Goal: Transaction & Acquisition: Book appointment/travel/reservation

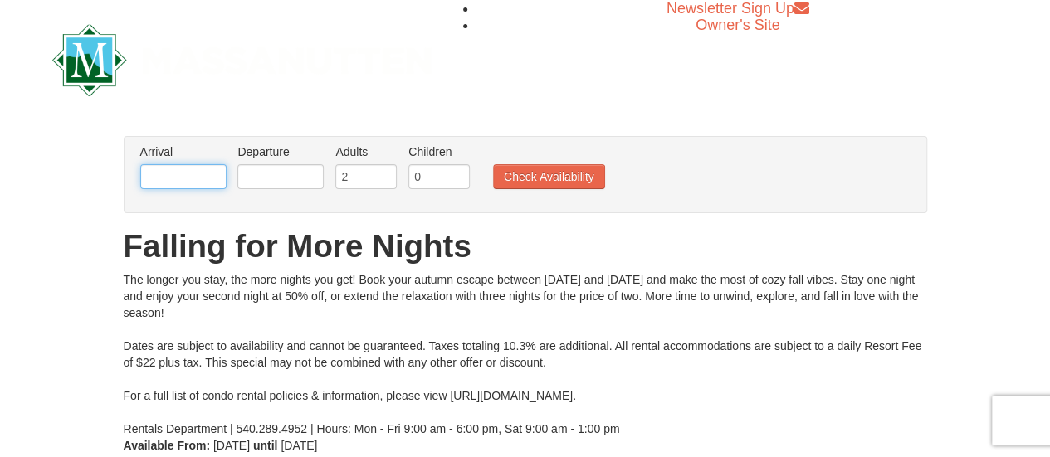
click at [210, 173] on input "text" at bounding box center [183, 176] width 86 height 25
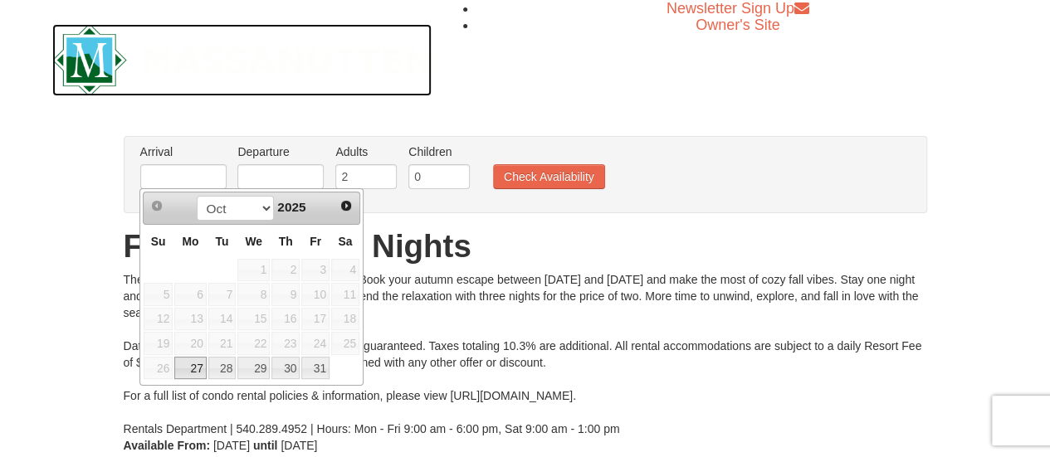
click at [319, 66] on img at bounding box center [242, 60] width 380 height 72
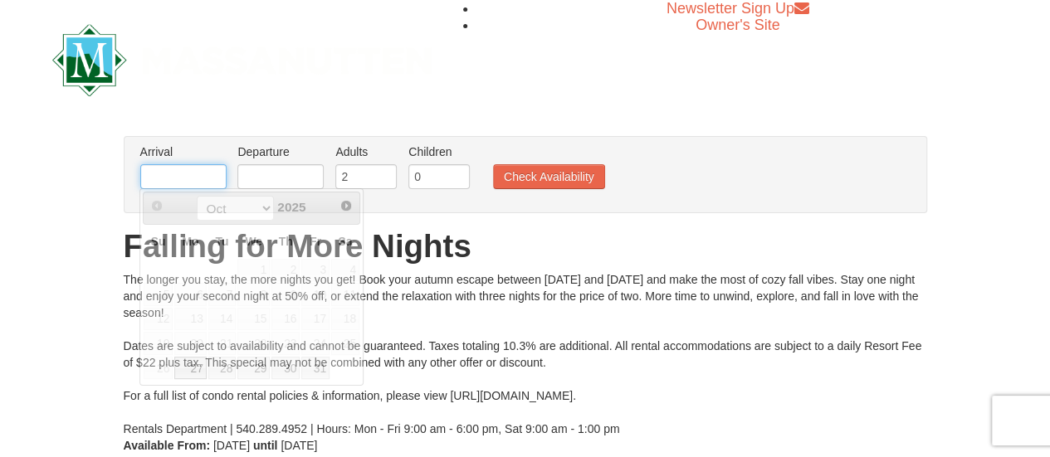
click at [205, 176] on input "text" at bounding box center [183, 176] width 86 height 25
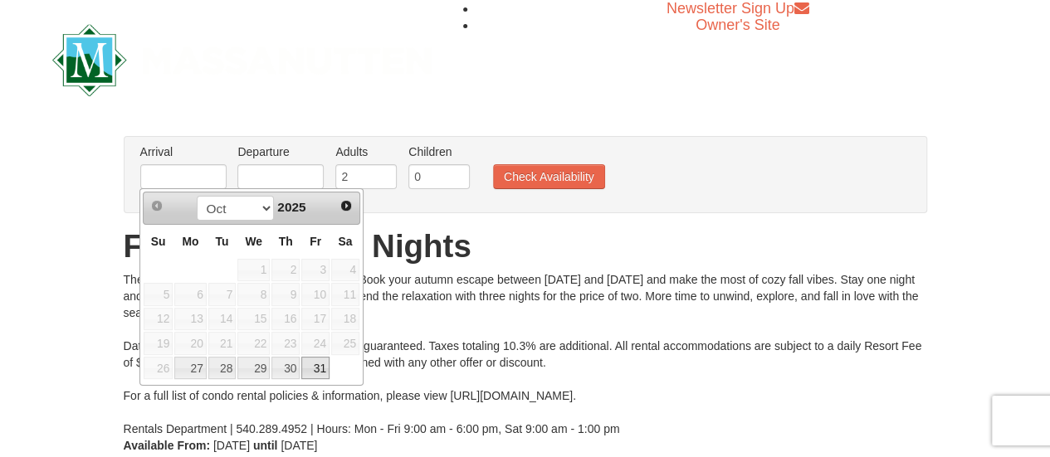
click at [317, 368] on link "31" at bounding box center [315, 368] width 28 height 23
type input "10/31/2025"
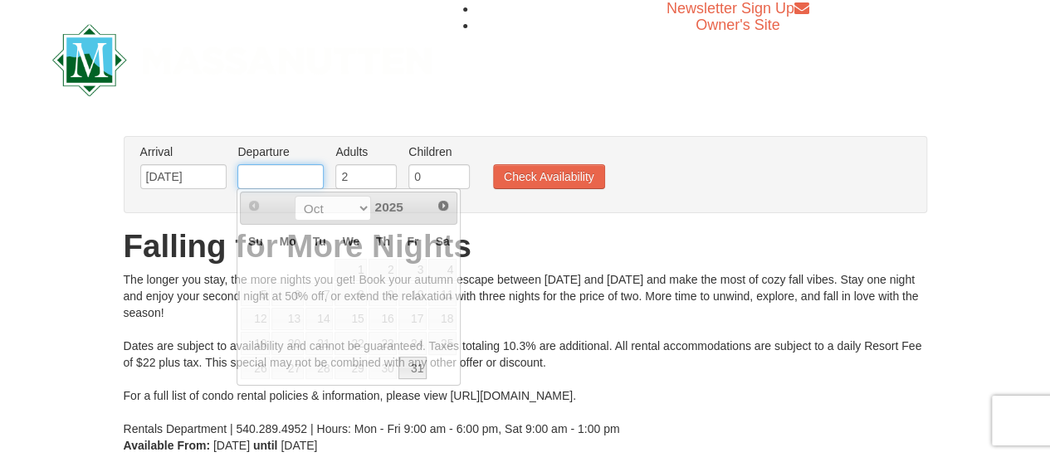
click at [269, 174] on input "text" at bounding box center [280, 176] width 86 height 25
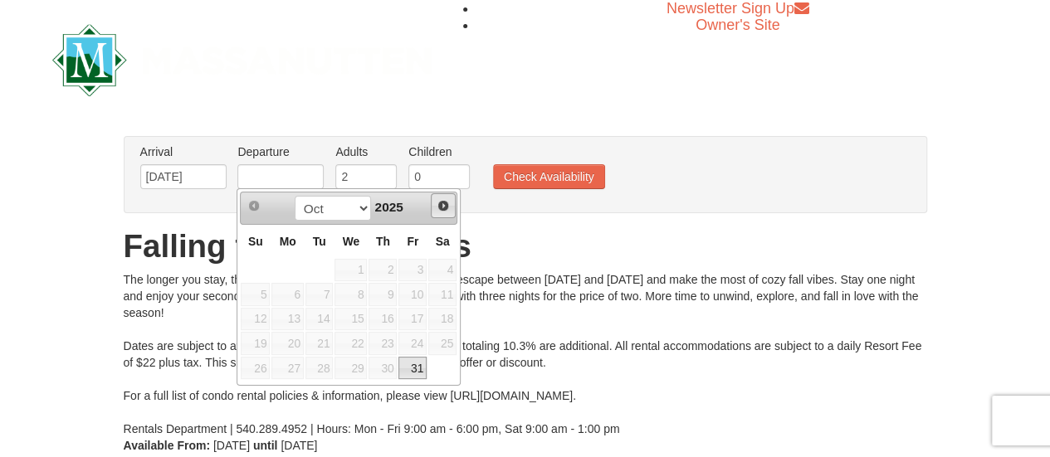
click at [443, 212] on link "Next" at bounding box center [443, 205] width 25 height 25
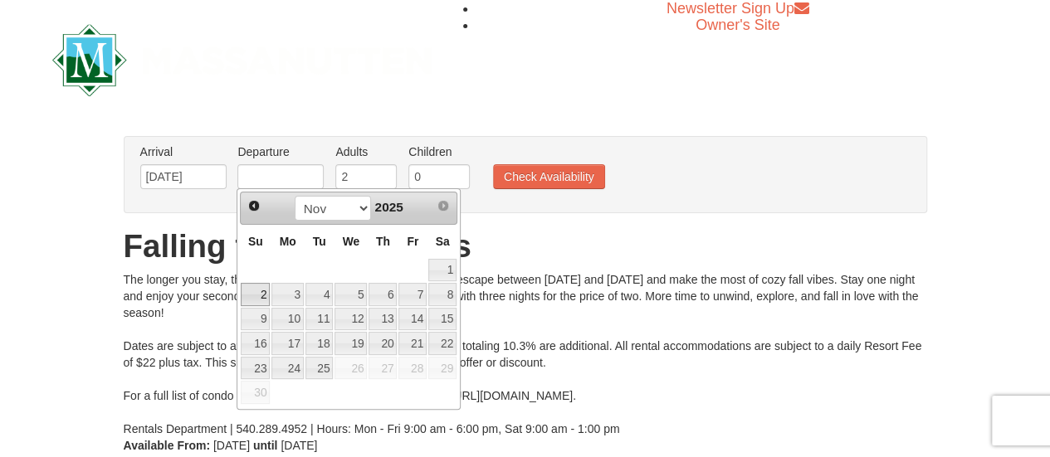
click at [268, 294] on link "2" at bounding box center [255, 294] width 29 height 23
type input "[DATE]"
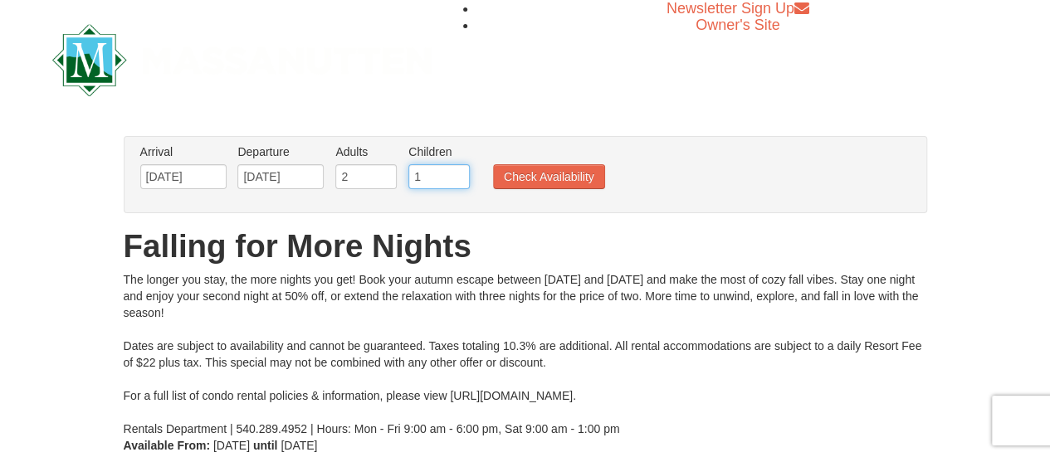
click at [456, 169] on input "1" at bounding box center [438, 176] width 61 height 25
click at [456, 169] on input "2" at bounding box center [438, 176] width 61 height 25
type input "3"
click at [456, 169] on input "3" at bounding box center [438, 176] width 61 height 25
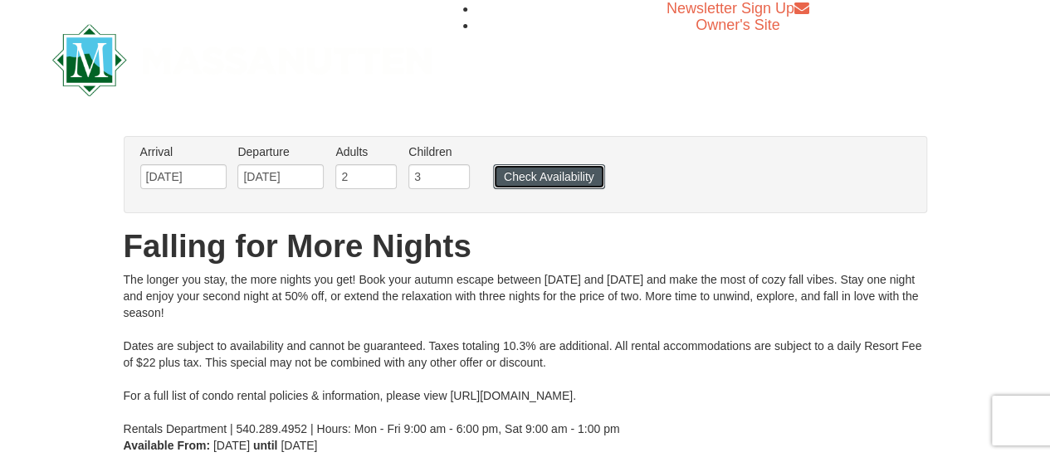
click at [515, 178] on button "Check Availability" at bounding box center [549, 176] width 112 height 25
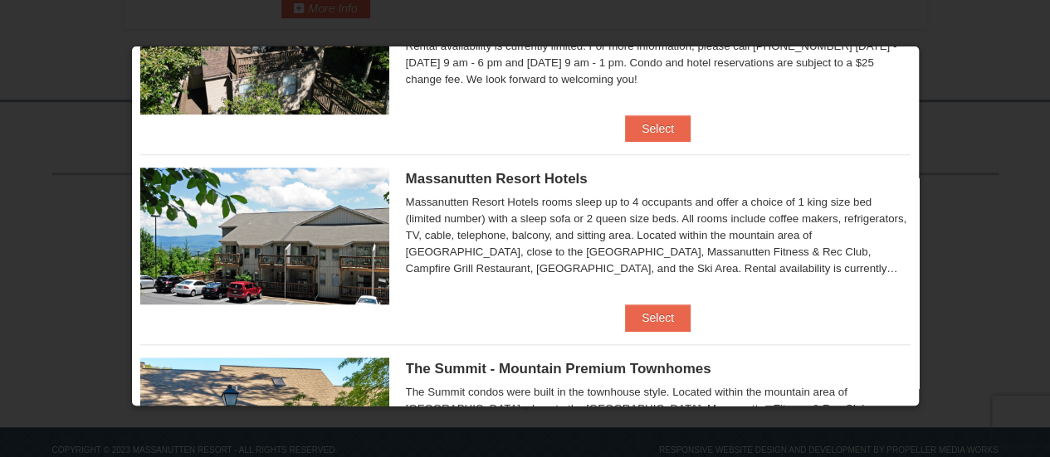
scroll to position [506, 0]
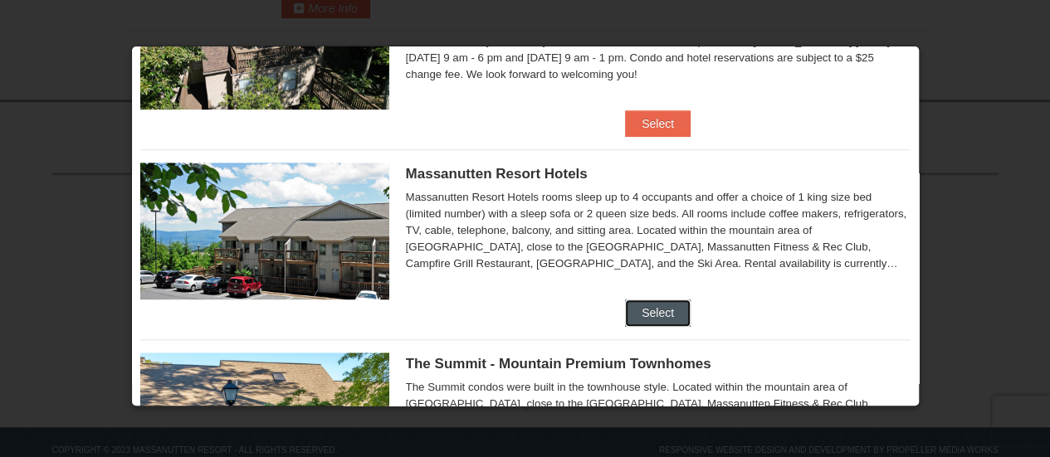
click at [625, 315] on button "Select" at bounding box center [658, 313] width 66 height 27
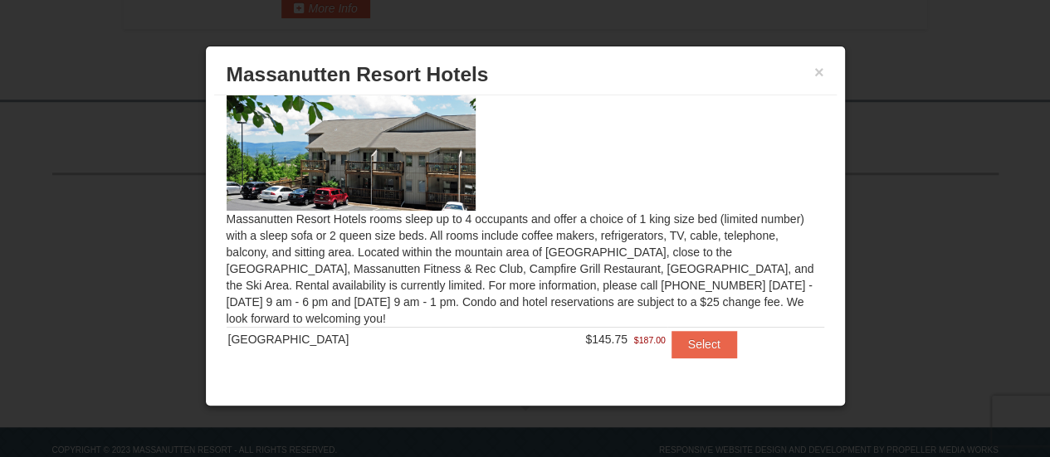
scroll to position [46, 0]
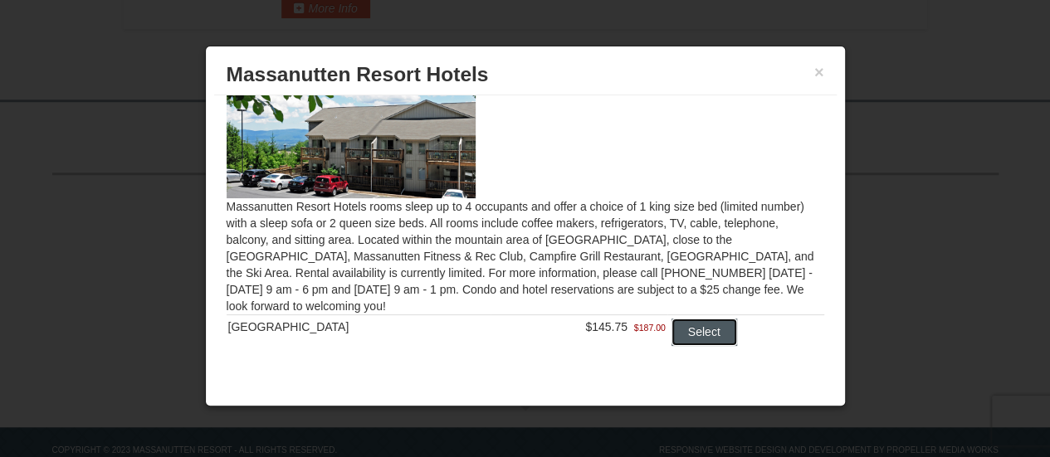
click at [688, 330] on button "Select" at bounding box center [704, 332] width 66 height 27
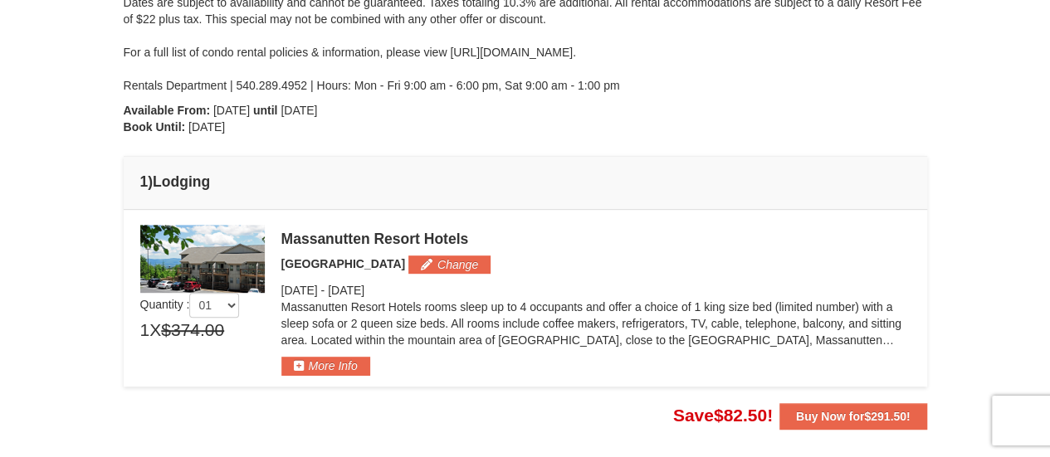
scroll to position [286, 0]
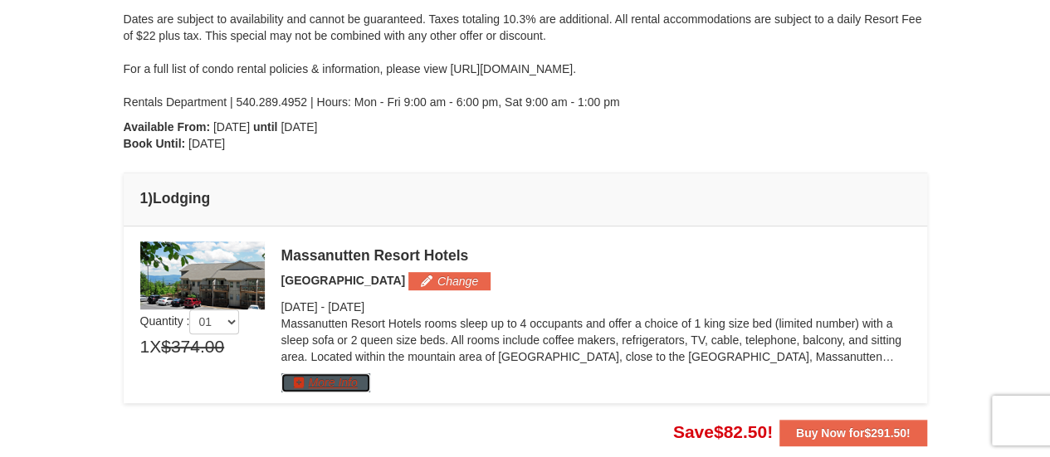
click at [355, 376] on button "More Info" at bounding box center [325, 382] width 89 height 18
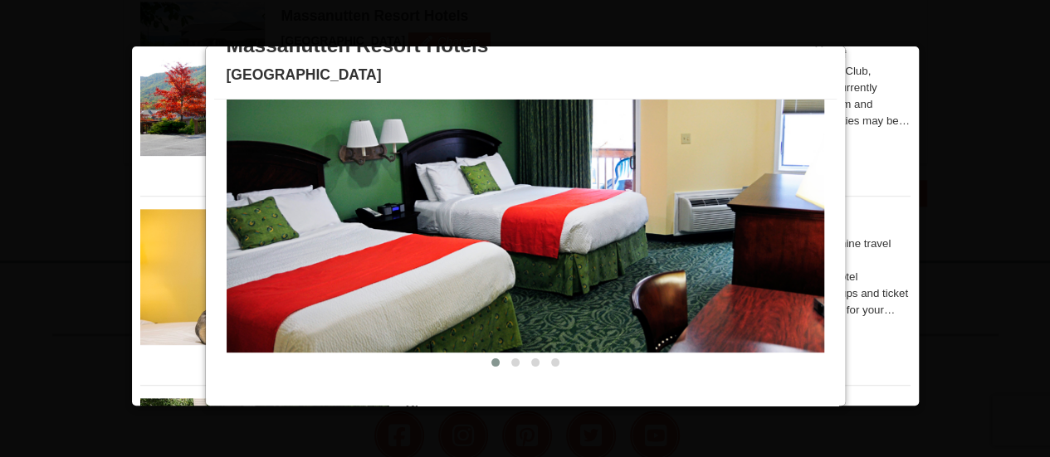
scroll to position [0, 0]
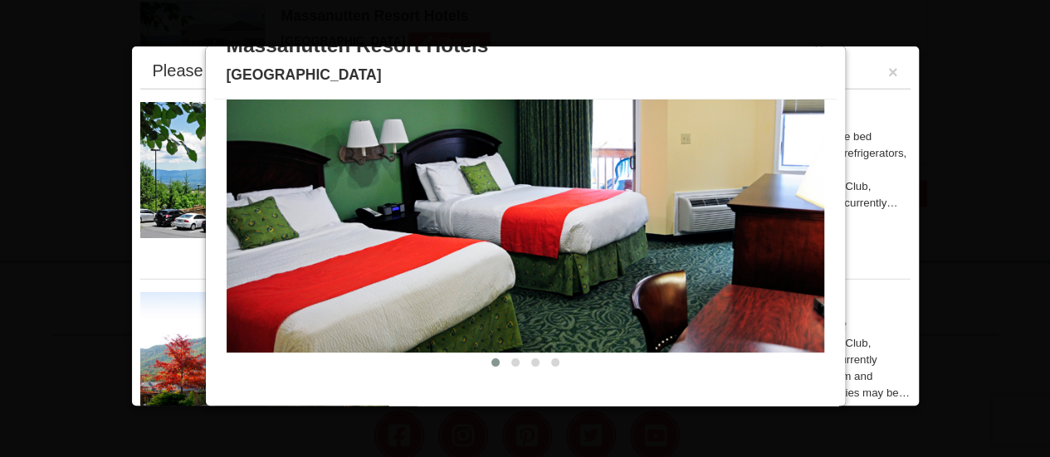
click at [1015, 105] on div at bounding box center [525, 228] width 1050 height 457
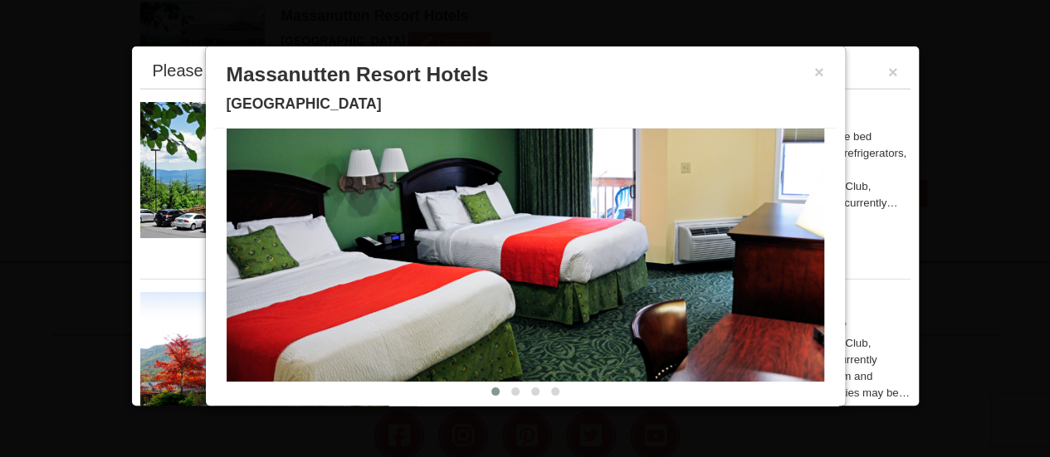
click at [811, 76] on div "× Massanutten Resort Hotels Hotel Queen Room" at bounding box center [525, 92] width 622 height 74
click at [814, 73] on button "×" at bounding box center [819, 72] width 10 height 17
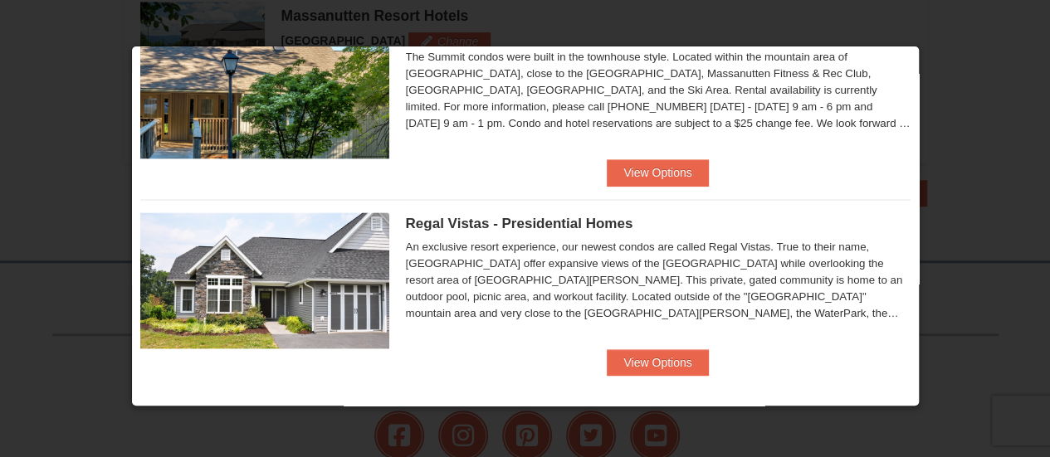
scroll to position [1032, 0]
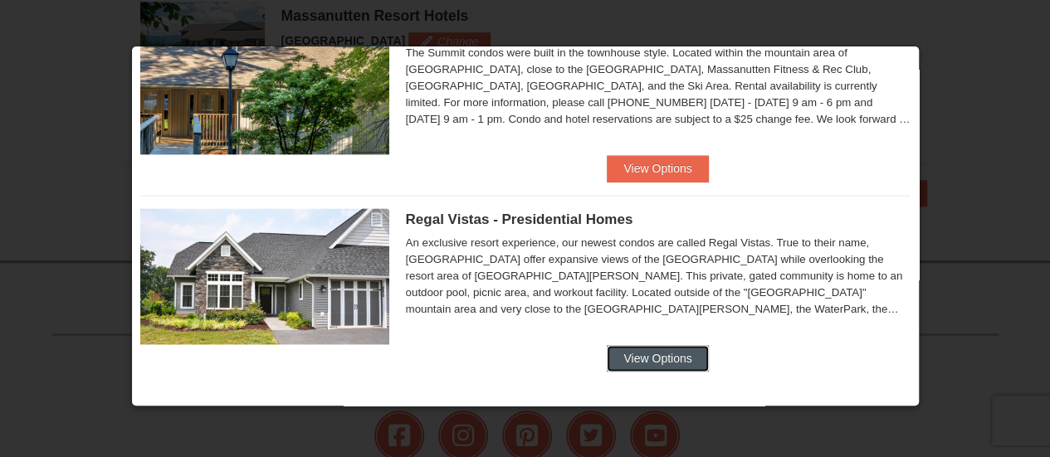
click at [646, 351] on button "View Options" at bounding box center [657, 358] width 101 height 27
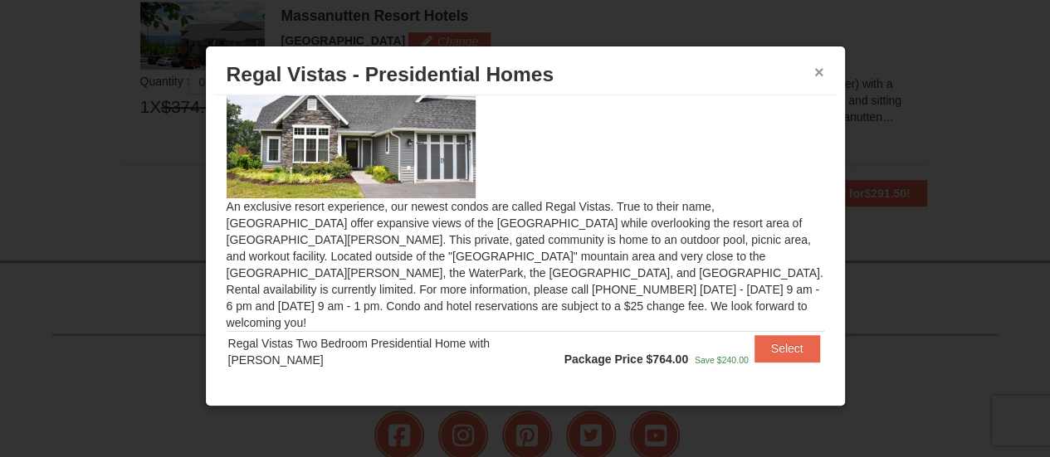
click at [820, 72] on button "×" at bounding box center [819, 72] width 10 height 17
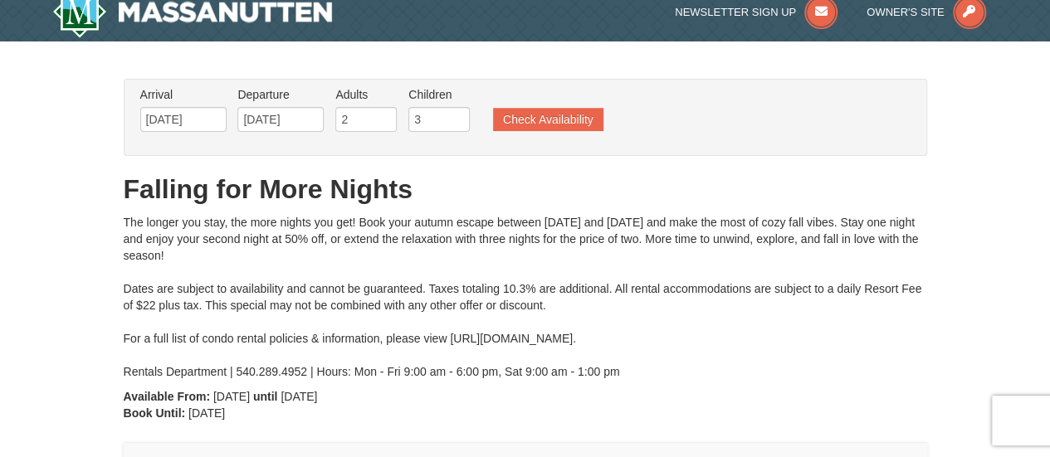
scroll to position [0, 0]
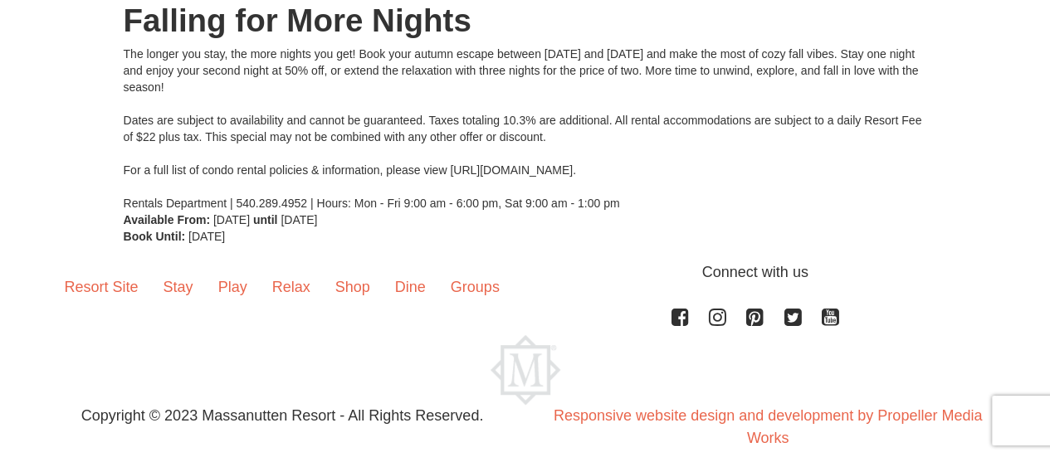
scroll to position [225, 0]
click at [289, 293] on link "Relax" at bounding box center [291, 287] width 63 height 51
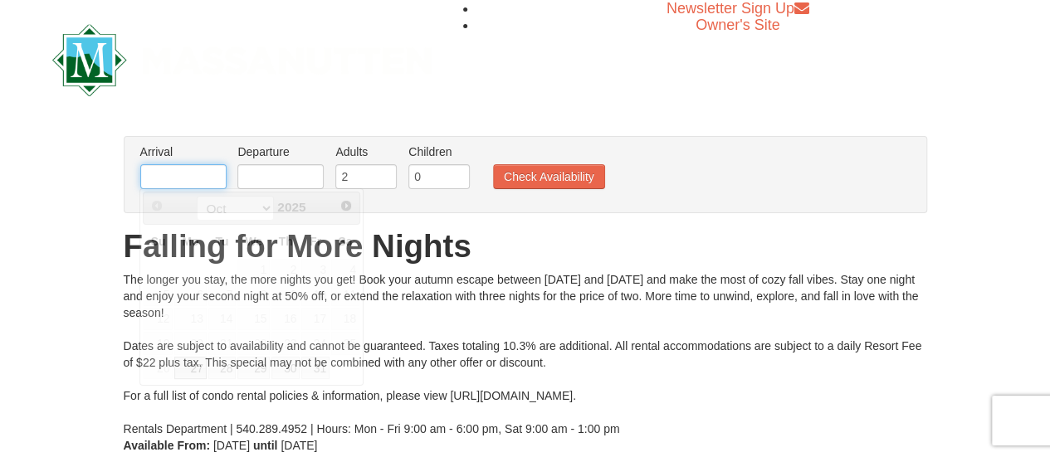
click at [168, 178] on input "text" at bounding box center [183, 176] width 86 height 25
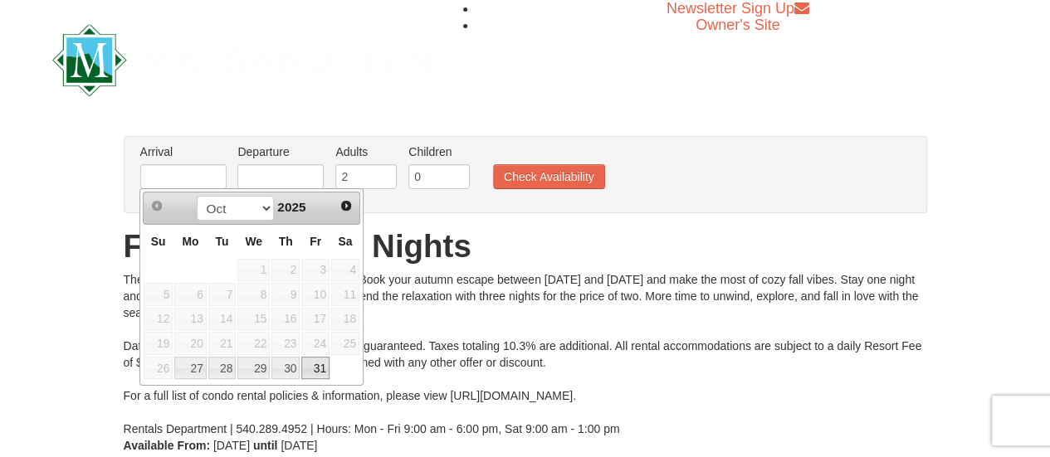
click at [317, 365] on link "31" at bounding box center [315, 368] width 28 height 23
type input "[DATE]"
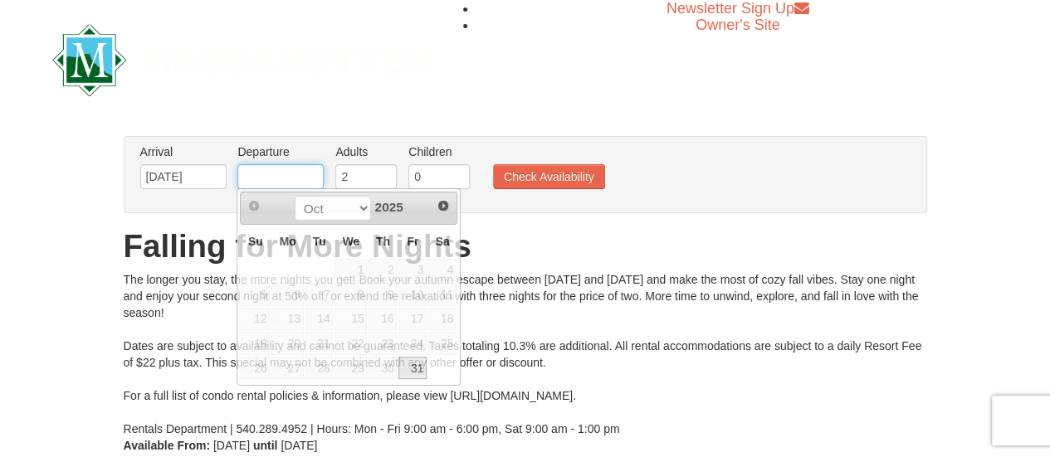
click at [256, 172] on input "text" at bounding box center [280, 176] width 86 height 25
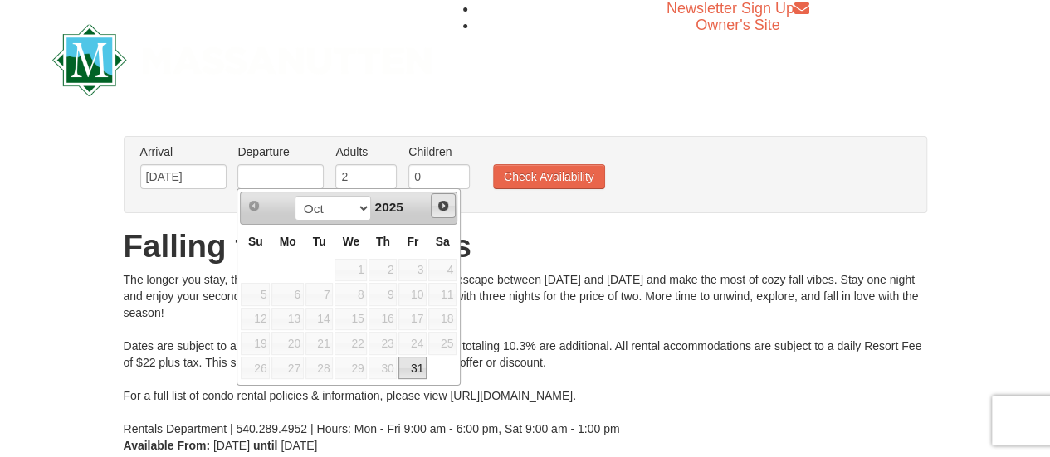
click at [441, 200] on span "Next" at bounding box center [443, 205] width 13 height 13
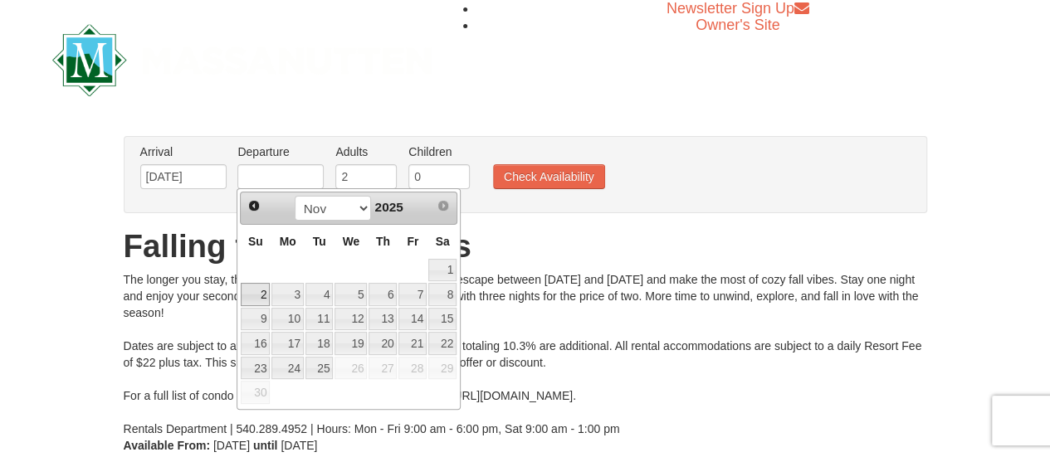
click at [261, 290] on link "2" at bounding box center [255, 294] width 29 height 23
type input "[DATE]"
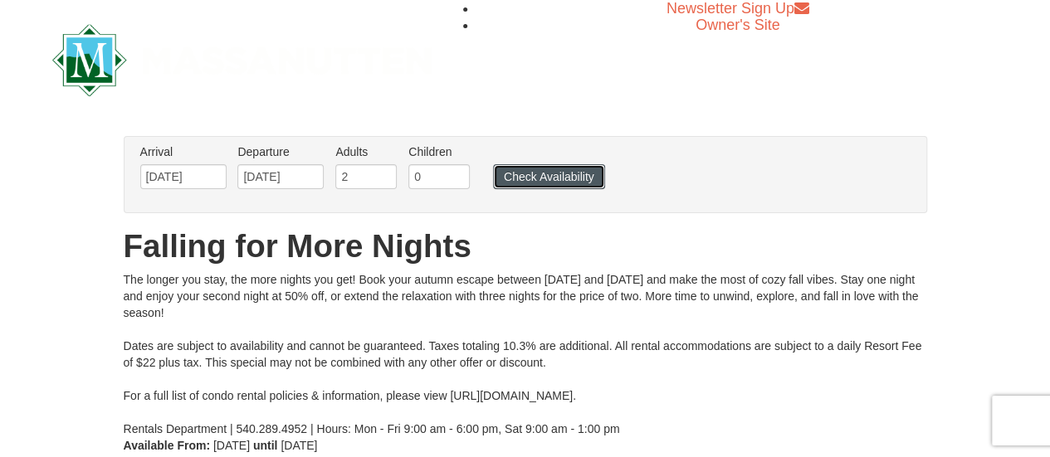
click at [559, 172] on button "Check Availability" at bounding box center [549, 176] width 112 height 25
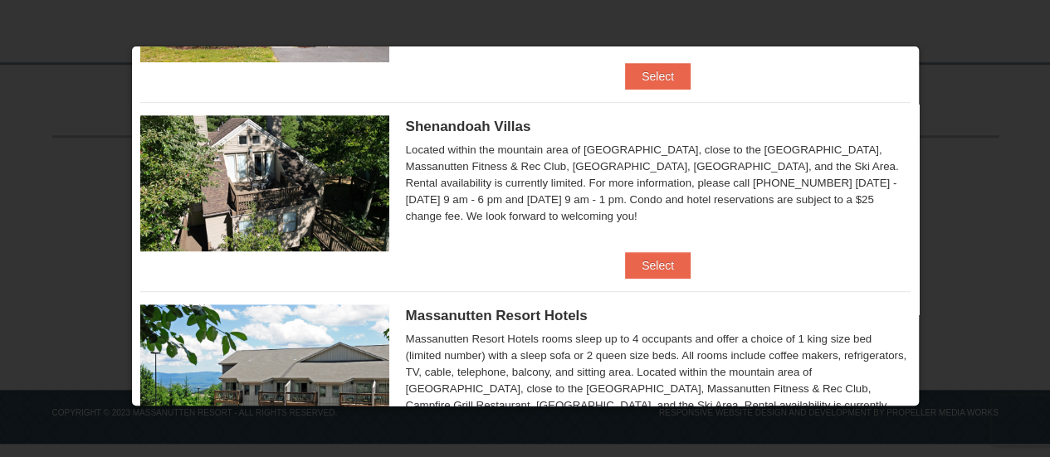
scroll to position [495, 0]
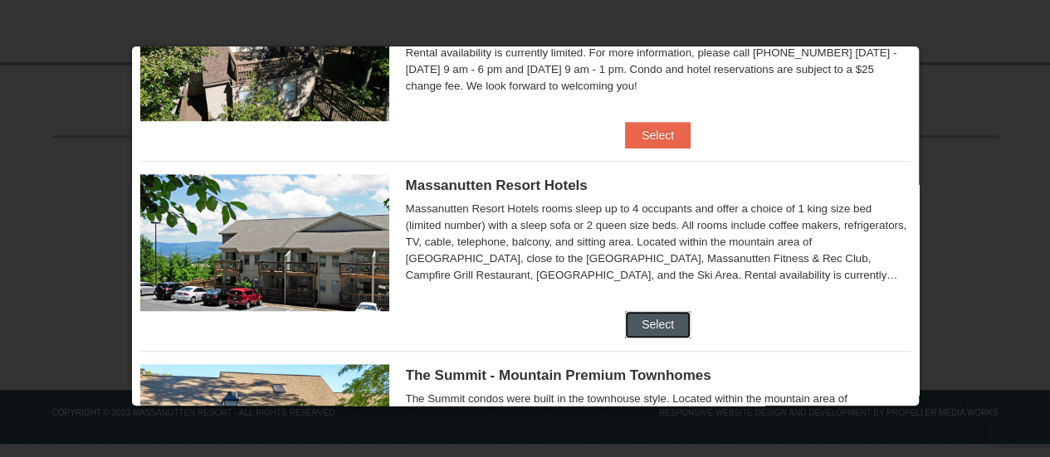
click at [646, 317] on button "Select" at bounding box center [658, 324] width 66 height 27
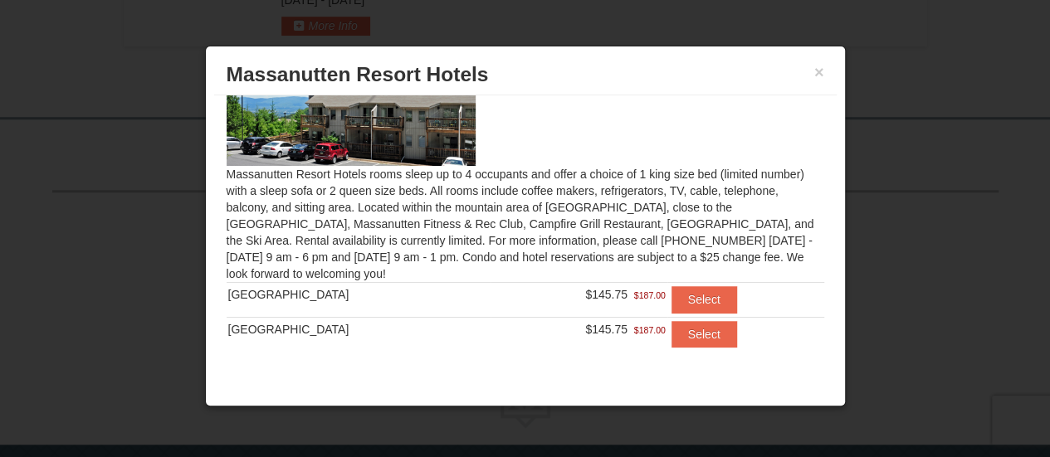
scroll to position [80, 0]
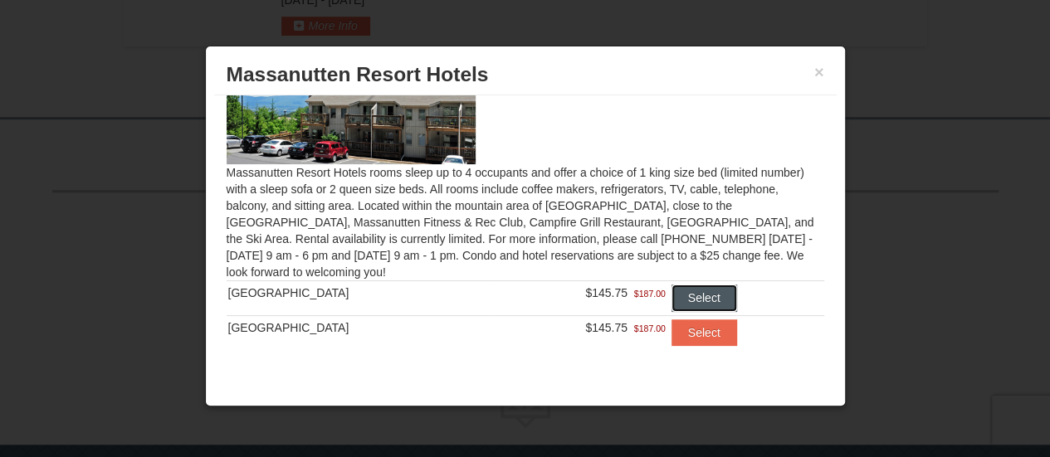
click at [671, 297] on button "Select" at bounding box center [704, 298] width 66 height 27
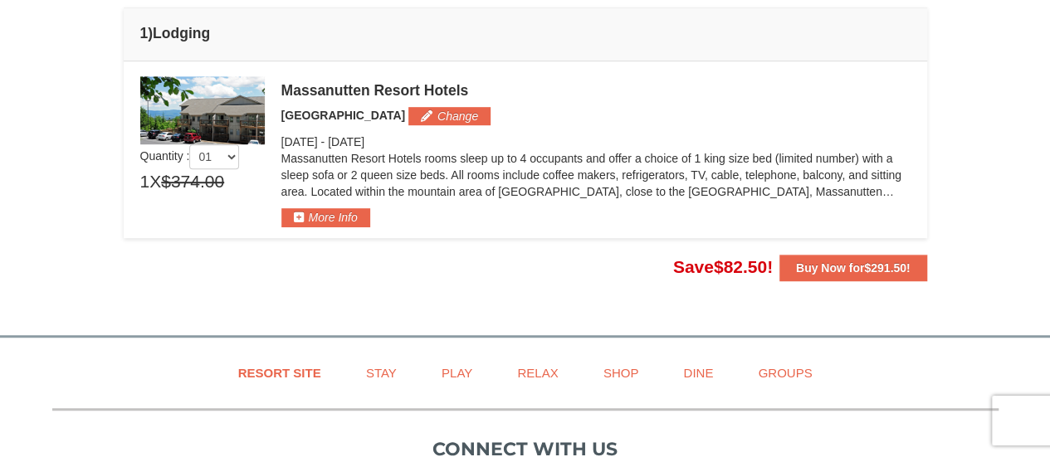
scroll to position [418, 0]
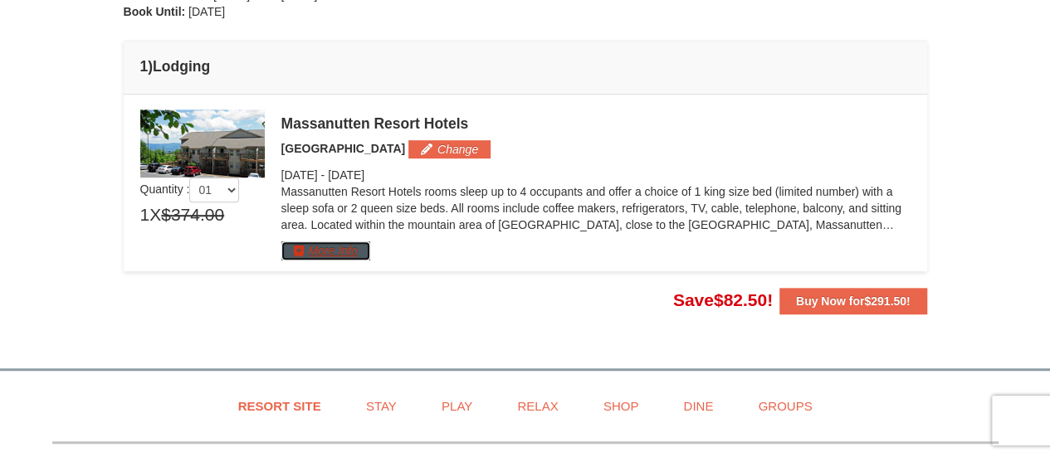
click at [350, 250] on button "More Info" at bounding box center [325, 250] width 89 height 18
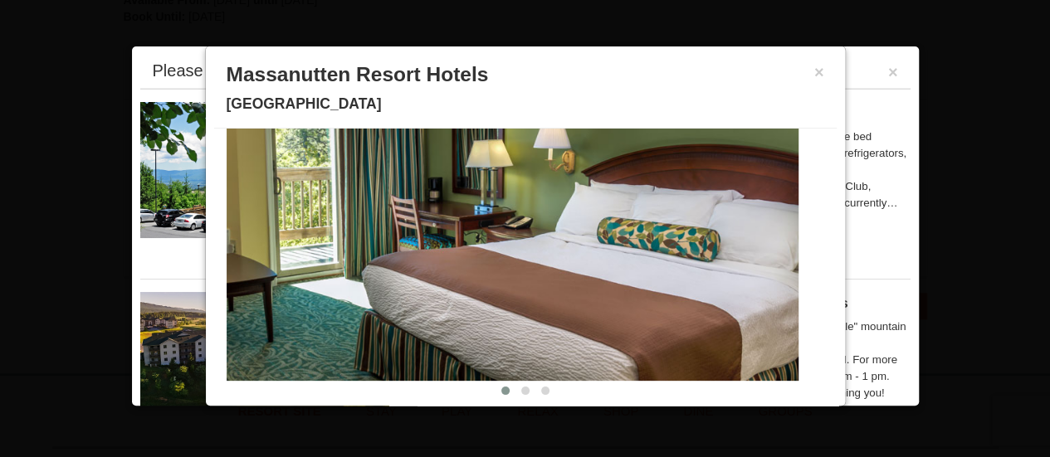
scroll to position [29, 0]
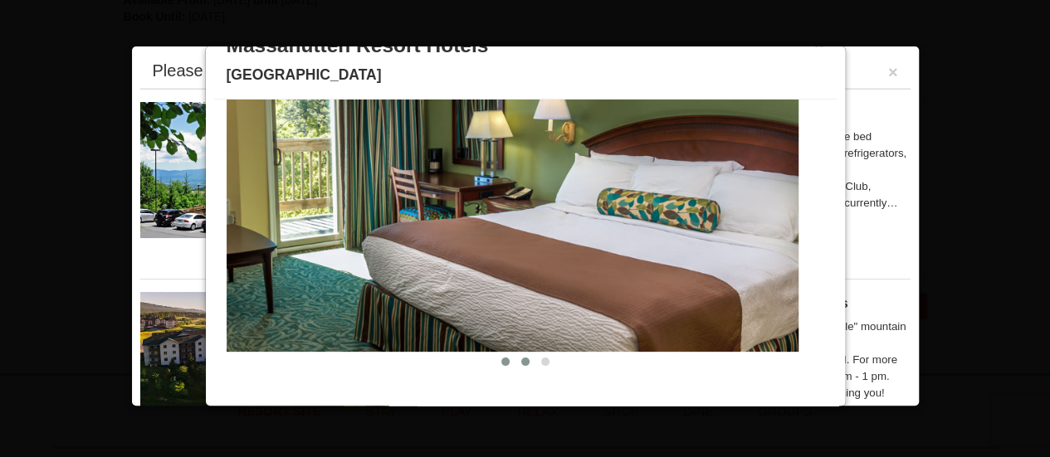
click at [516, 358] on button at bounding box center [525, 362] width 20 height 17
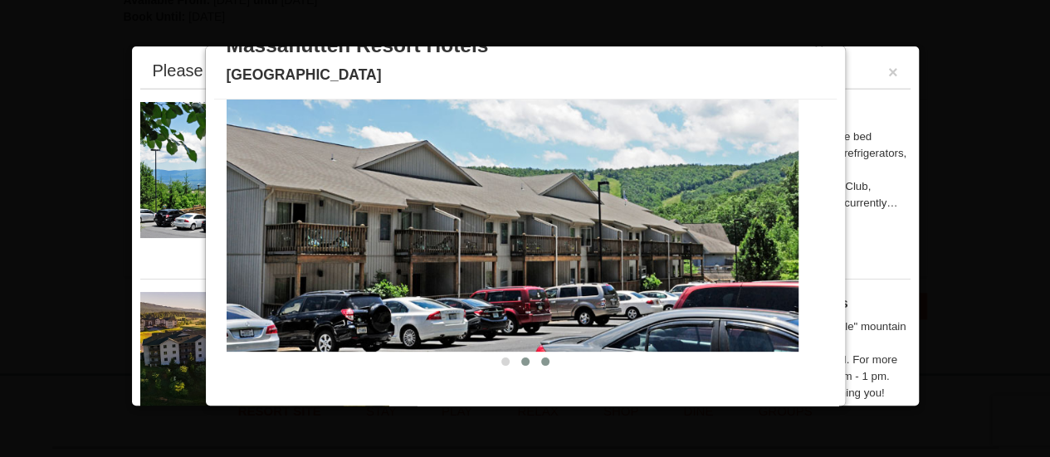
click at [536, 360] on button at bounding box center [545, 362] width 20 height 17
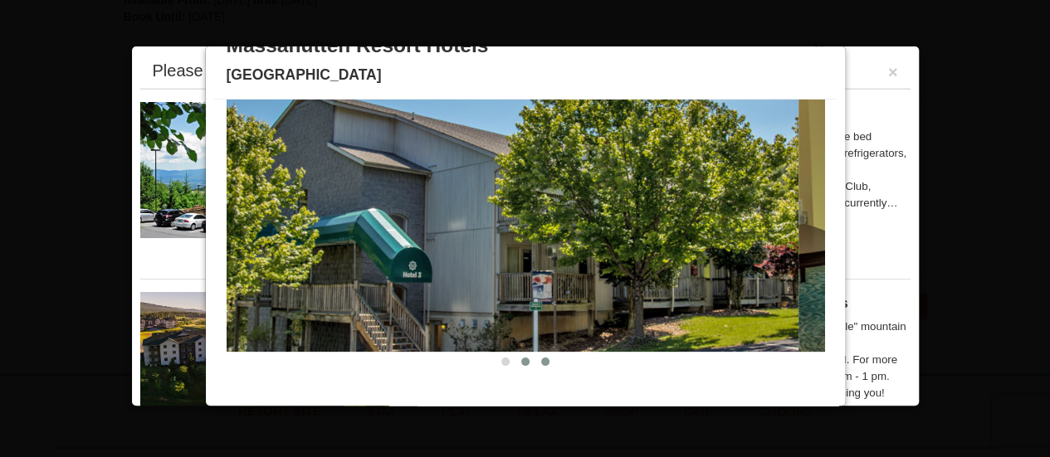
click at [521, 361] on span at bounding box center [525, 362] width 8 height 8
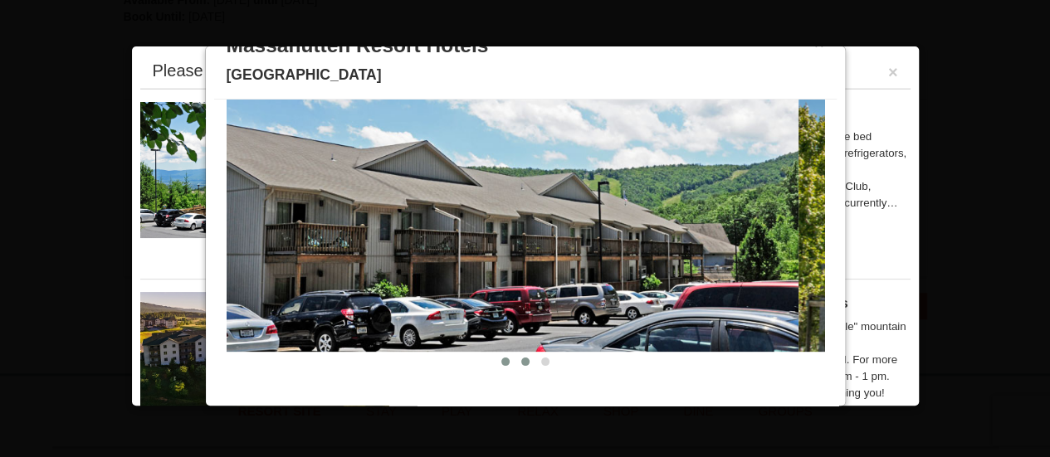
click at [501, 362] on span at bounding box center [505, 362] width 8 height 8
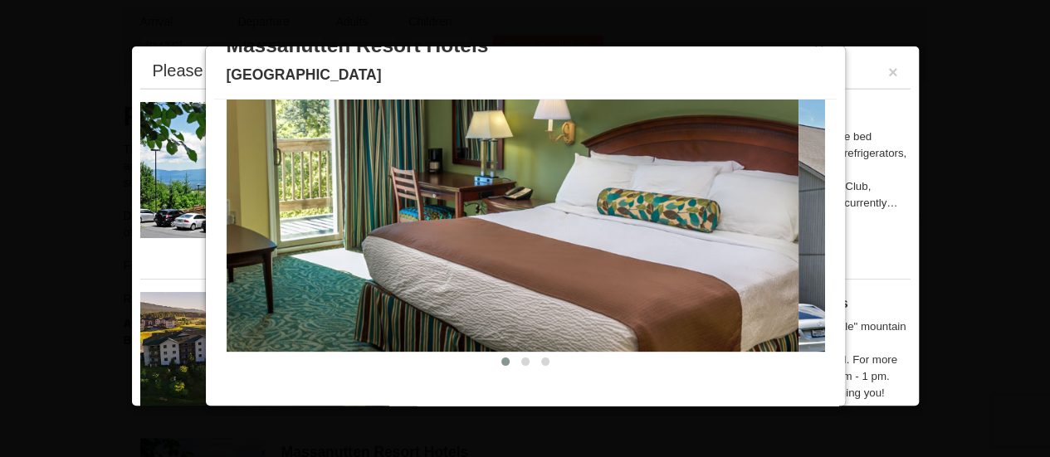
scroll to position [88, 0]
click at [888, 71] on button "×" at bounding box center [893, 72] width 10 height 17
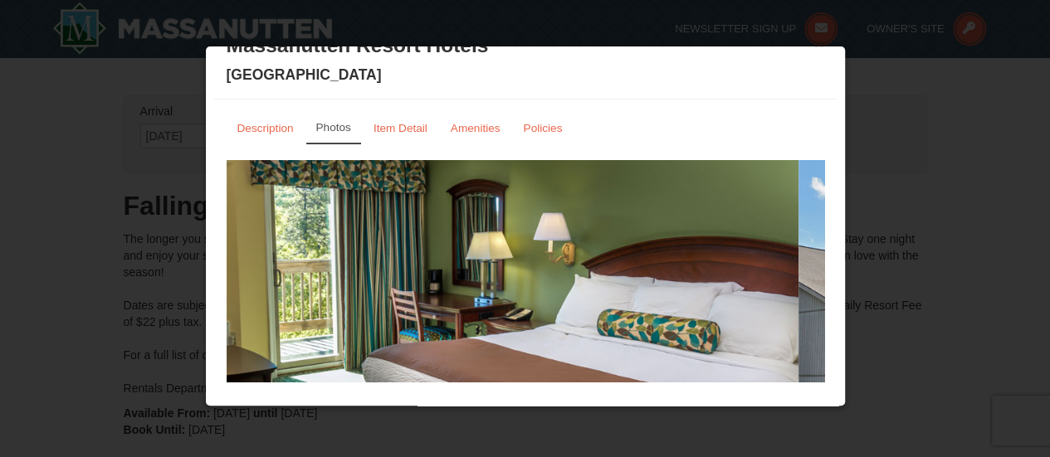
scroll to position [0, 0]
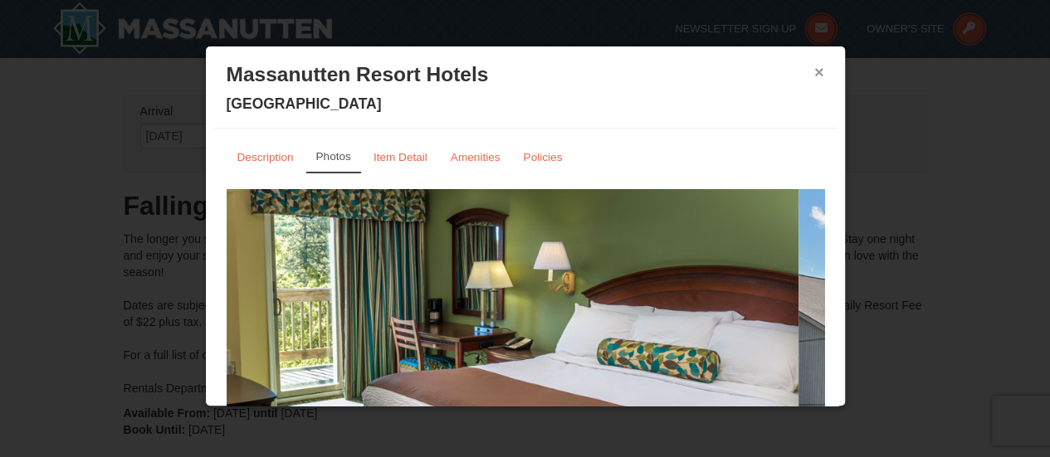
click at [814, 69] on button "×" at bounding box center [819, 72] width 10 height 17
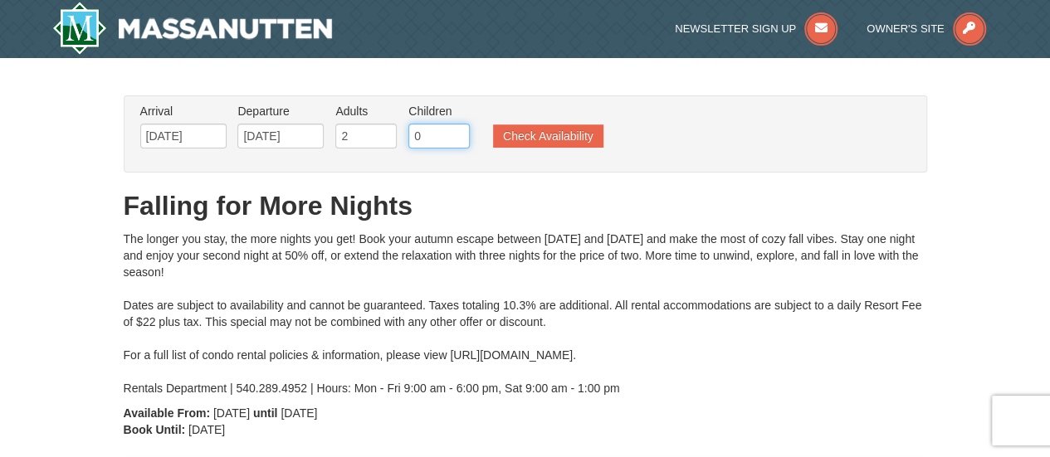
click at [446, 137] on input "0" at bounding box center [438, 136] width 61 height 25
click at [453, 132] on input "1" at bounding box center [438, 136] width 61 height 25
click at [453, 132] on input "2" at bounding box center [438, 136] width 61 height 25
type input "3"
click at [453, 132] on input "3" at bounding box center [438, 136] width 61 height 25
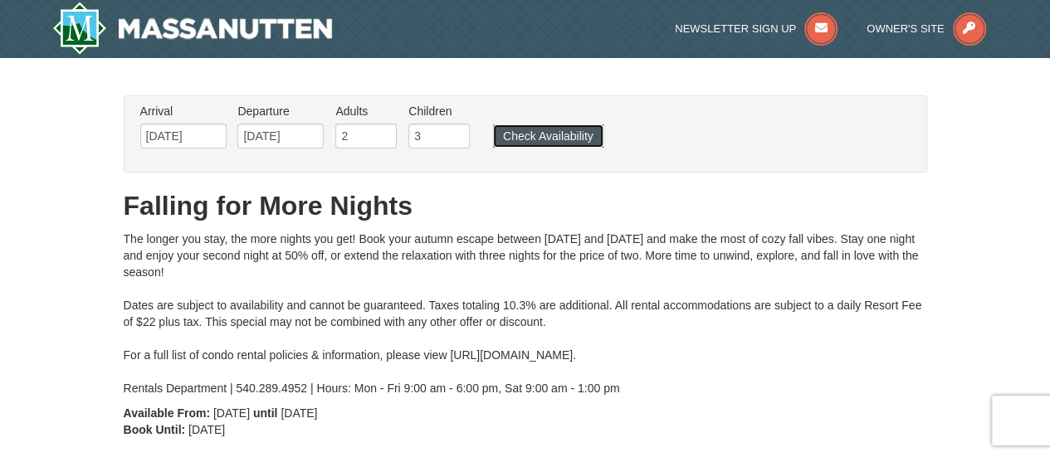
click at [499, 139] on button "Check Availability" at bounding box center [548, 135] width 110 height 23
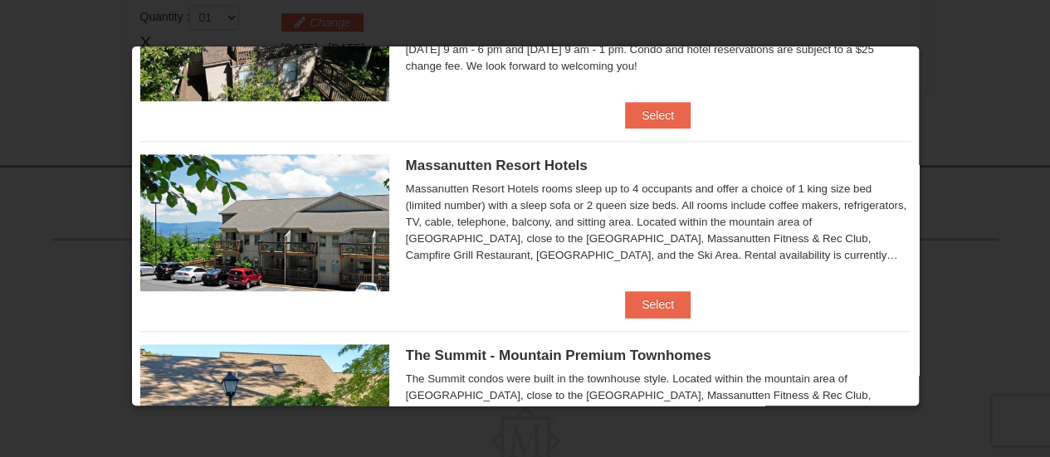
scroll to position [550, 0]
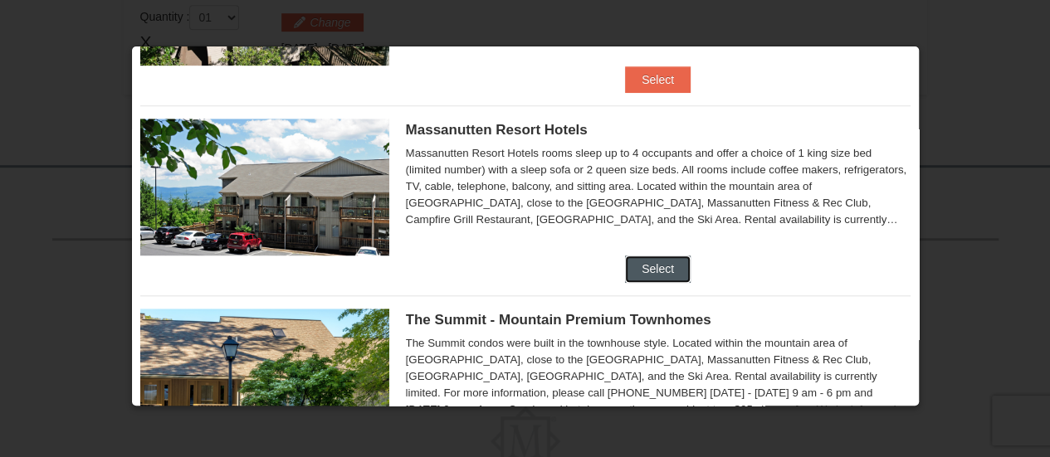
click at [656, 264] on button "Select" at bounding box center [658, 269] width 66 height 27
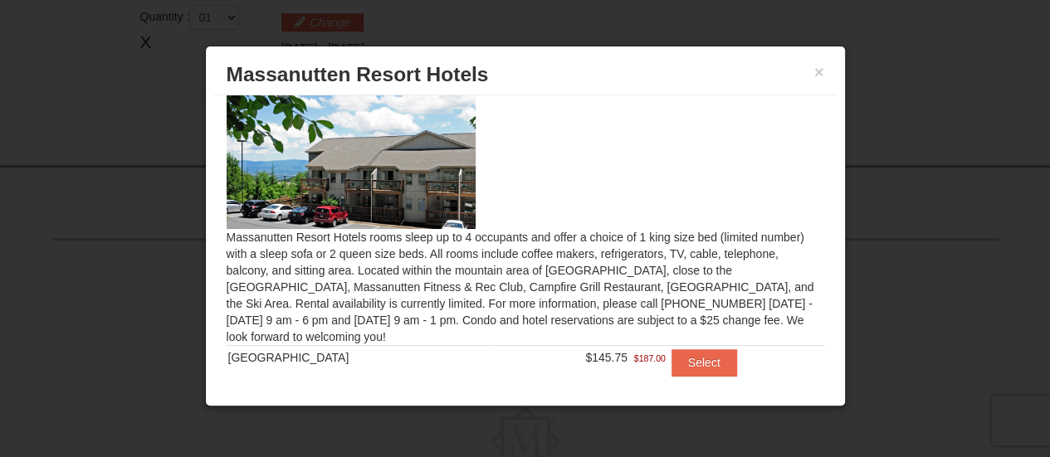
scroll to position [46, 0]
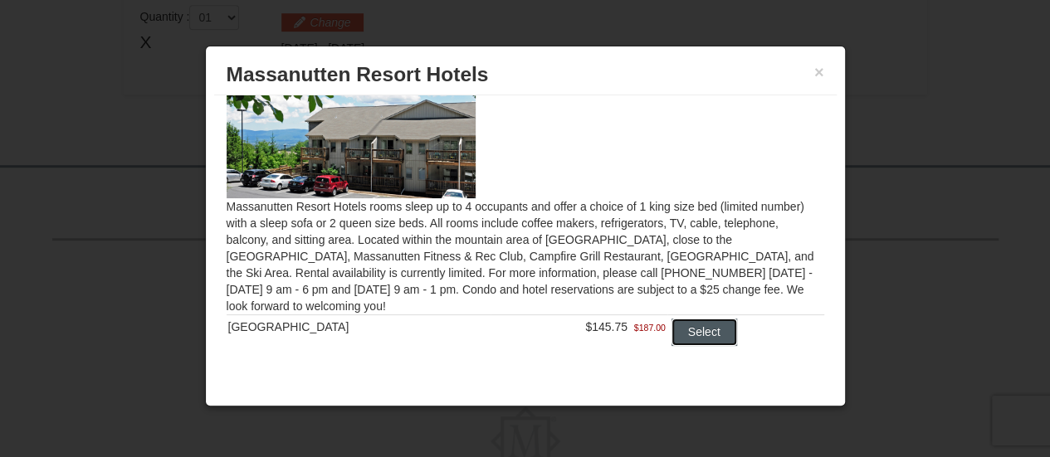
click at [684, 338] on button "Select" at bounding box center [704, 332] width 66 height 27
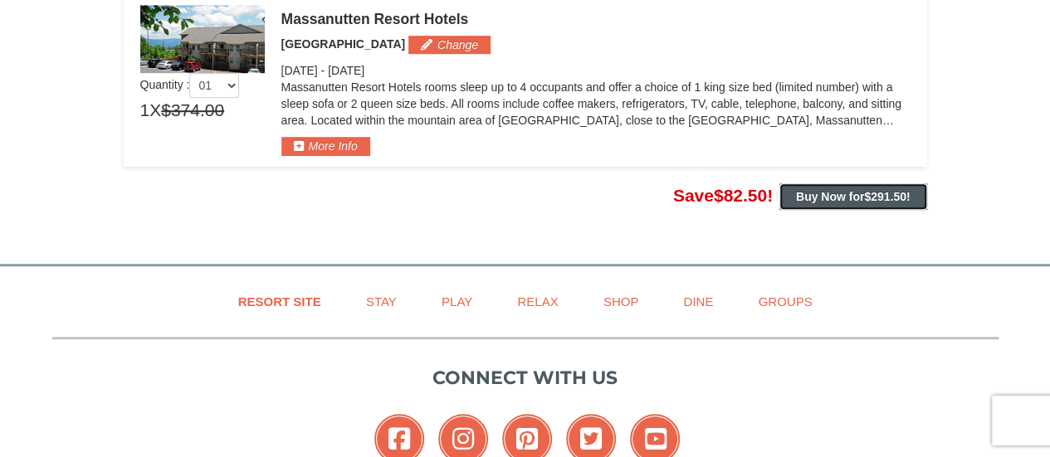
click at [893, 203] on button "Buy Now for $291.50 !" at bounding box center [853, 196] width 148 height 27
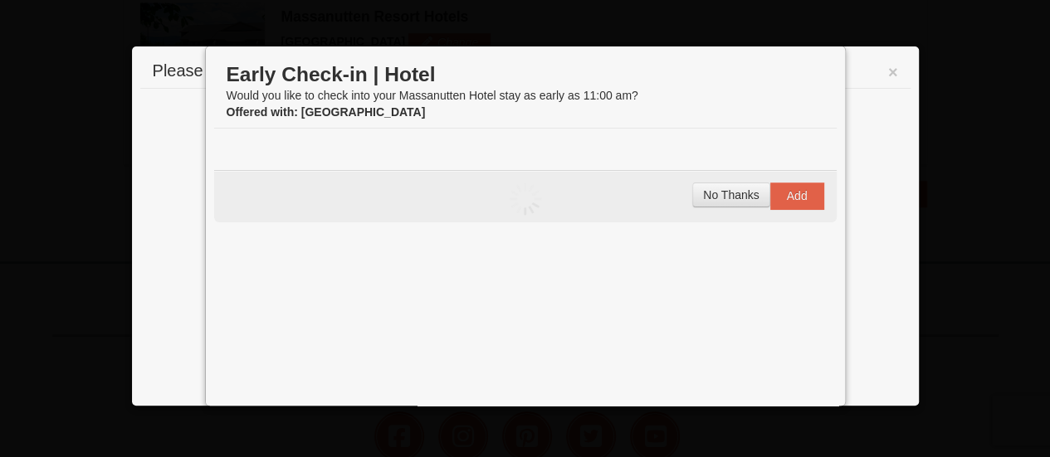
scroll to position [526, 0]
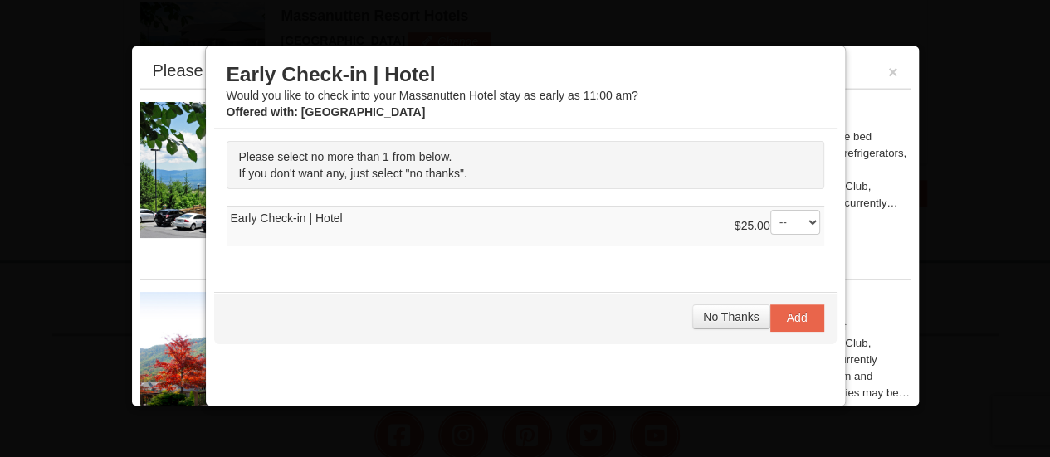
click at [803, 222] on select "-- 01" at bounding box center [795, 222] width 50 height 25
click at [770, 210] on select "-- 01" at bounding box center [795, 222] width 50 height 25
click at [795, 217] on select "-- 01" at bounding box center [795, 222] width 50 height 25
select select "0"
click at [770, 210] on select "-- 01" at bounding box center [795, 222] width 50 height 25
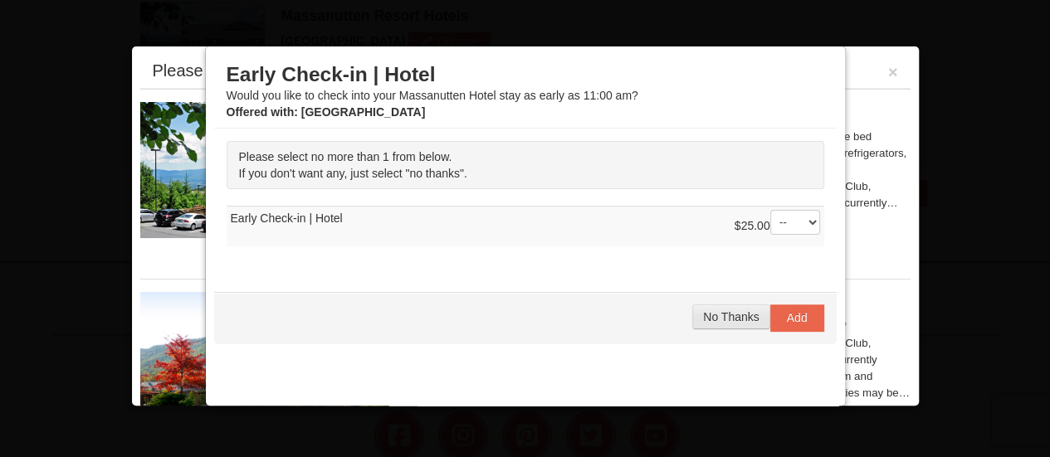
click at [722, 312] on span "No Thanks" at bounding box center [731, 316] width 56 height 13
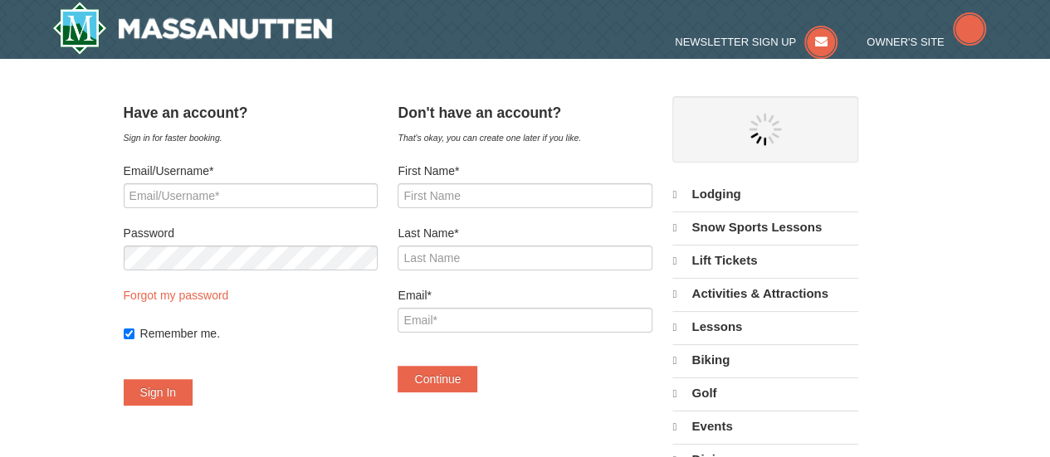
select select "10"
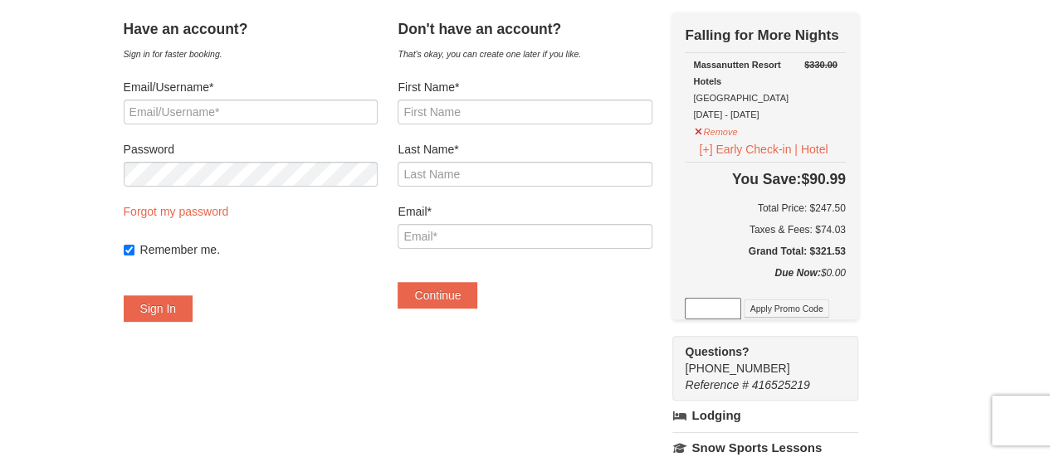
scroll to position [85, 0]
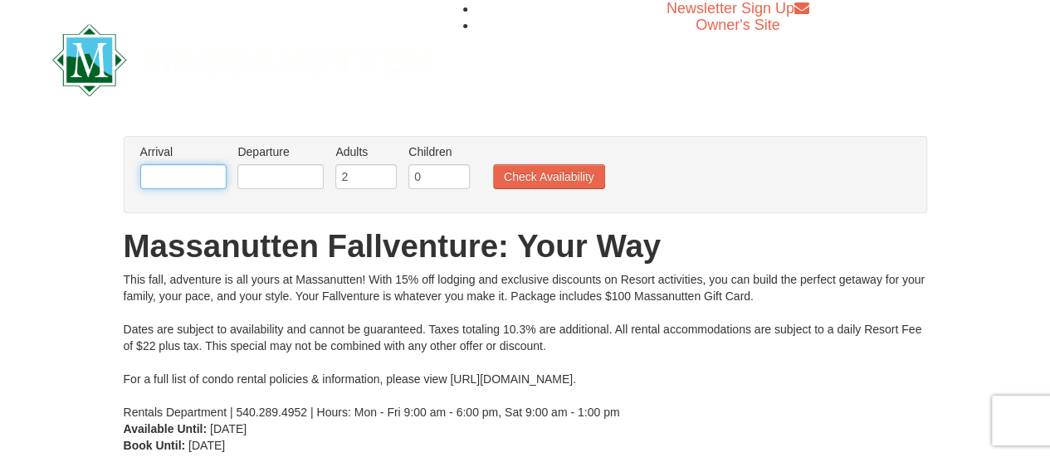
click at [179, 179] on input "text" at bounding box center [183, 176] width 86 height 25
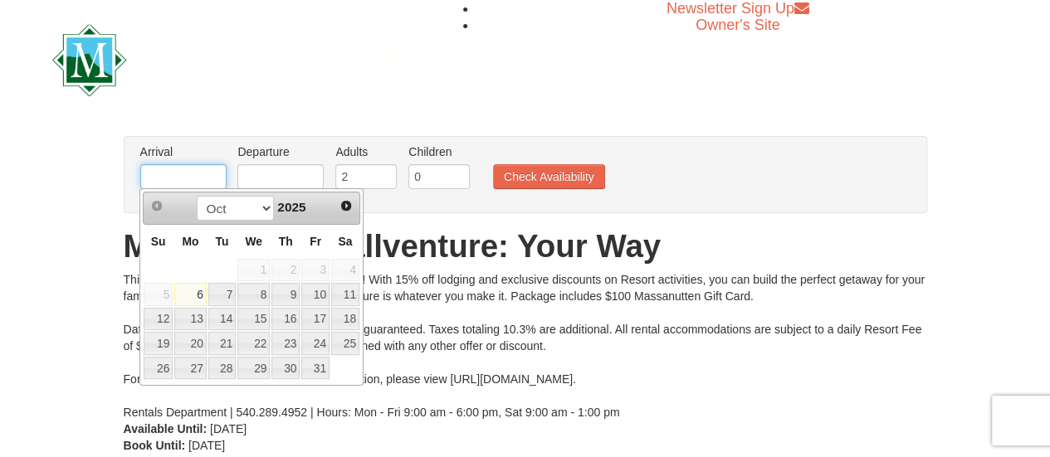
type input "[DATE]"
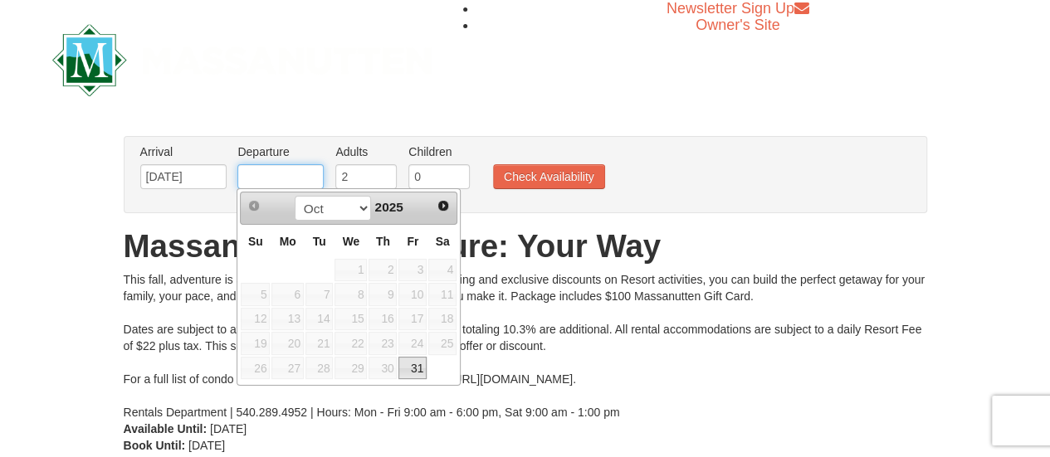
click at [291, 170] on input "text" at bounding box center [280, 176] width 86 height 25
click at [440, 217] on div "Prev Next Oct Nov Dec 2025" at bounding box center [348, 208] width 217 height 33
click at [441, 207] on span "Next" at bounding box center [443, 205] width 13 height 13
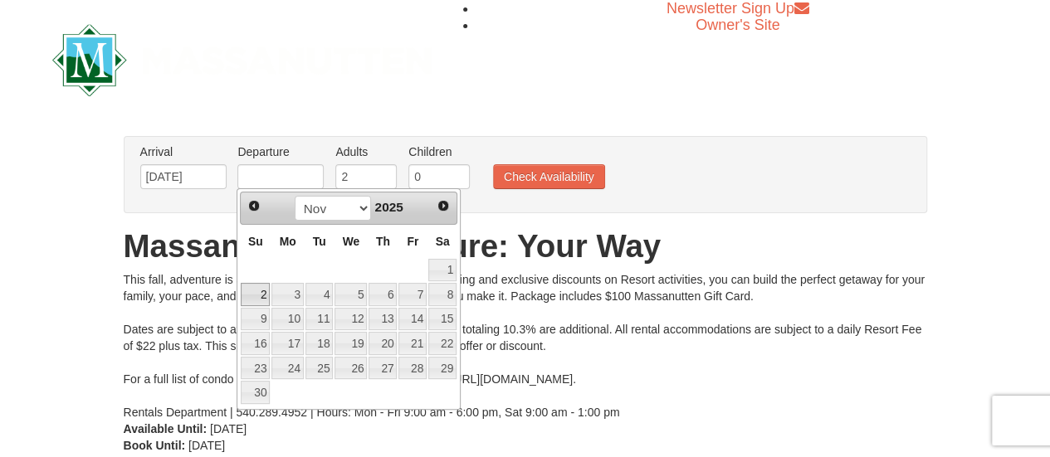
click at [261, 293] on link "2" at bounding box center [255, 294] width 29 height 23
type input "[DATE]"
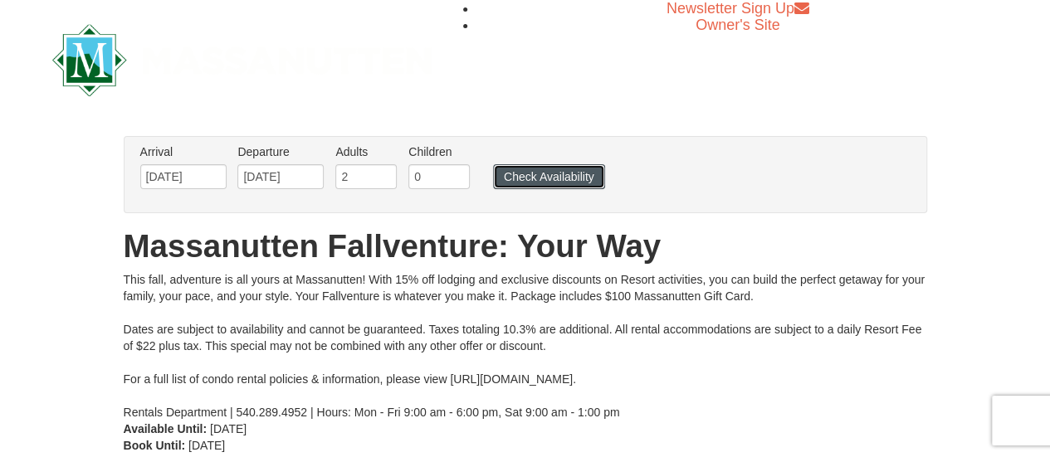
click at [542, 178] on button "Check Availability" at bounding box center [549, 176] width 112 height 25
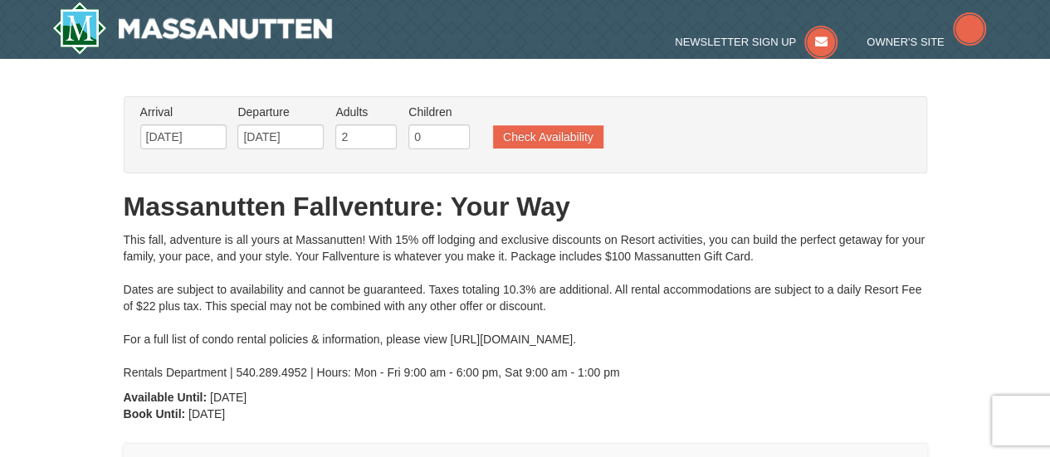
type input "[DATE]"
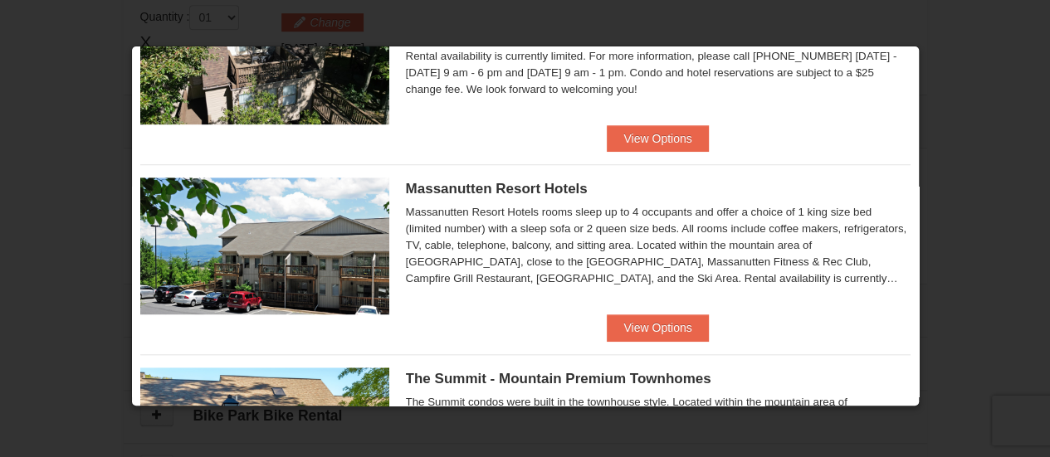
scroll to position [491, 0]
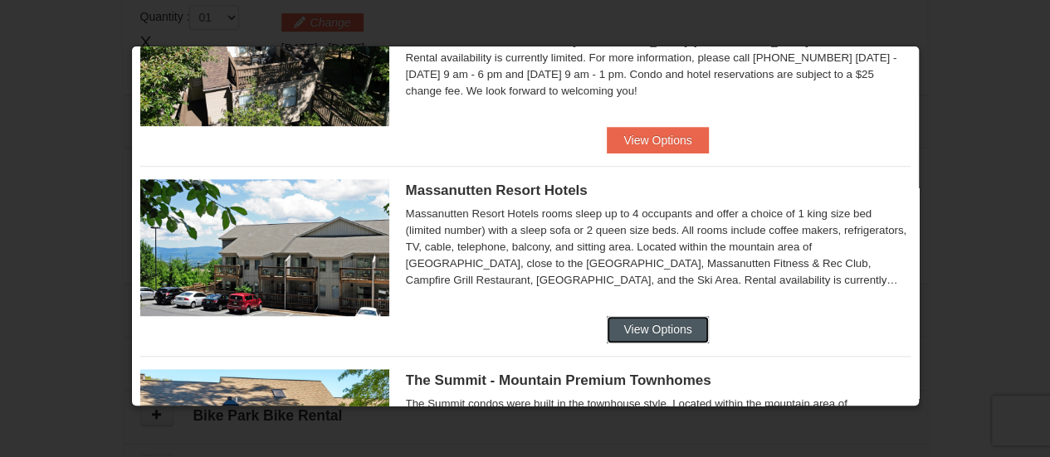
click at [685, 331] on button "View Options" at bounding box center [657, 329] width 101 height 27
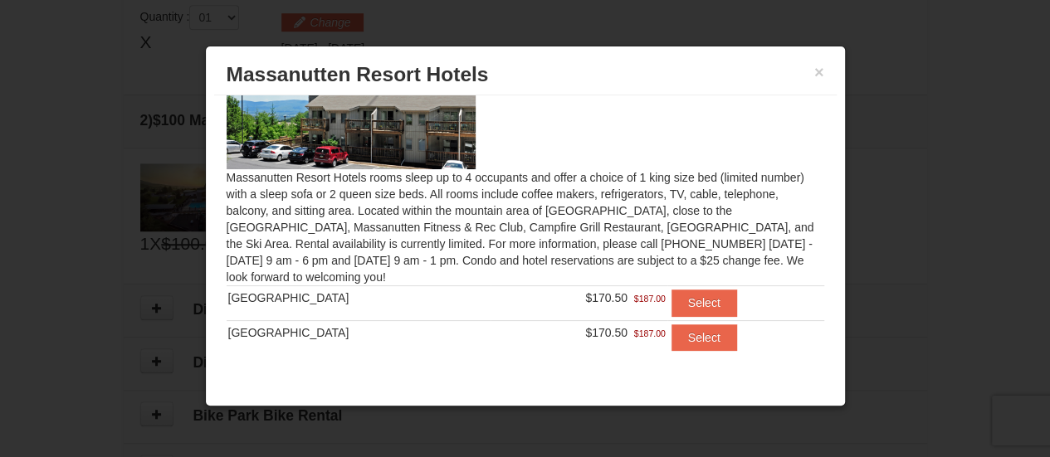
scroll to position [73, 0]
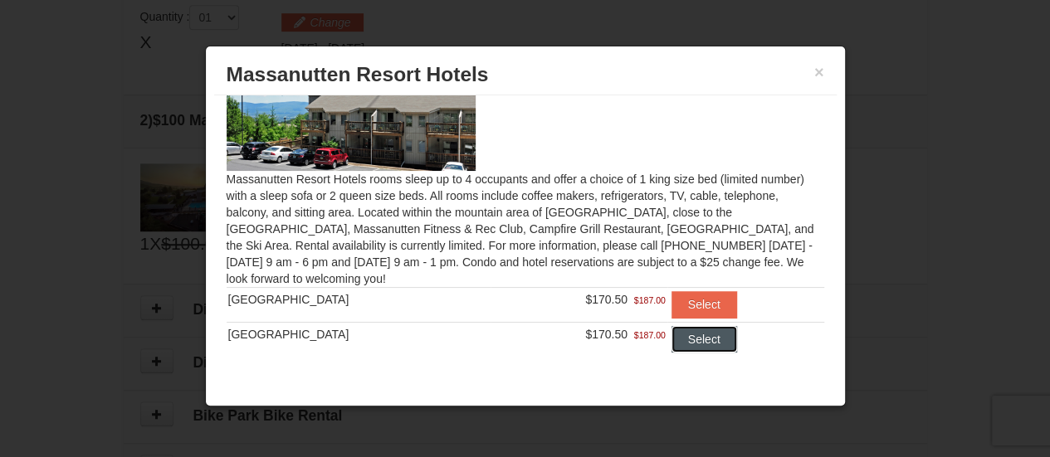
click at [679, 336] on button "Select" at bounding box center [704, 339] width 66 height 27
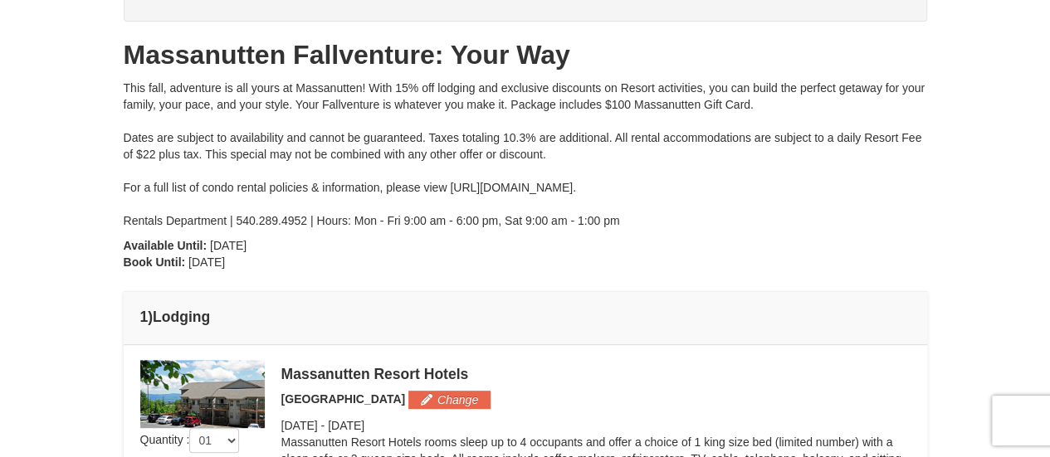
scroll to position [0, 0]
